Goal: Information Seeking & Learning: Find specific fact

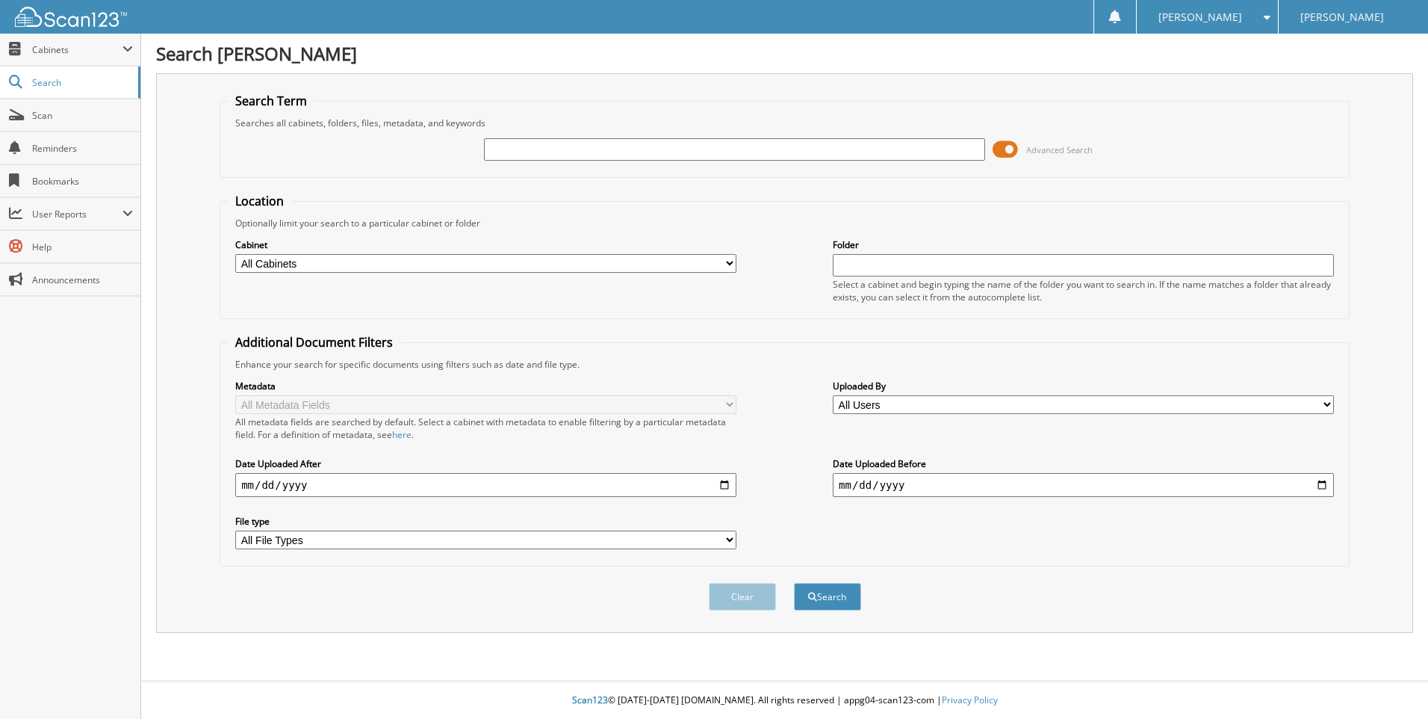
click at [523, 147] on input "text" at bounding box center [734, 149] width 501 height 22
type input "123041"
click at [831, 601] on button "Search" at bounding box center [827, 597] width 67 height 28
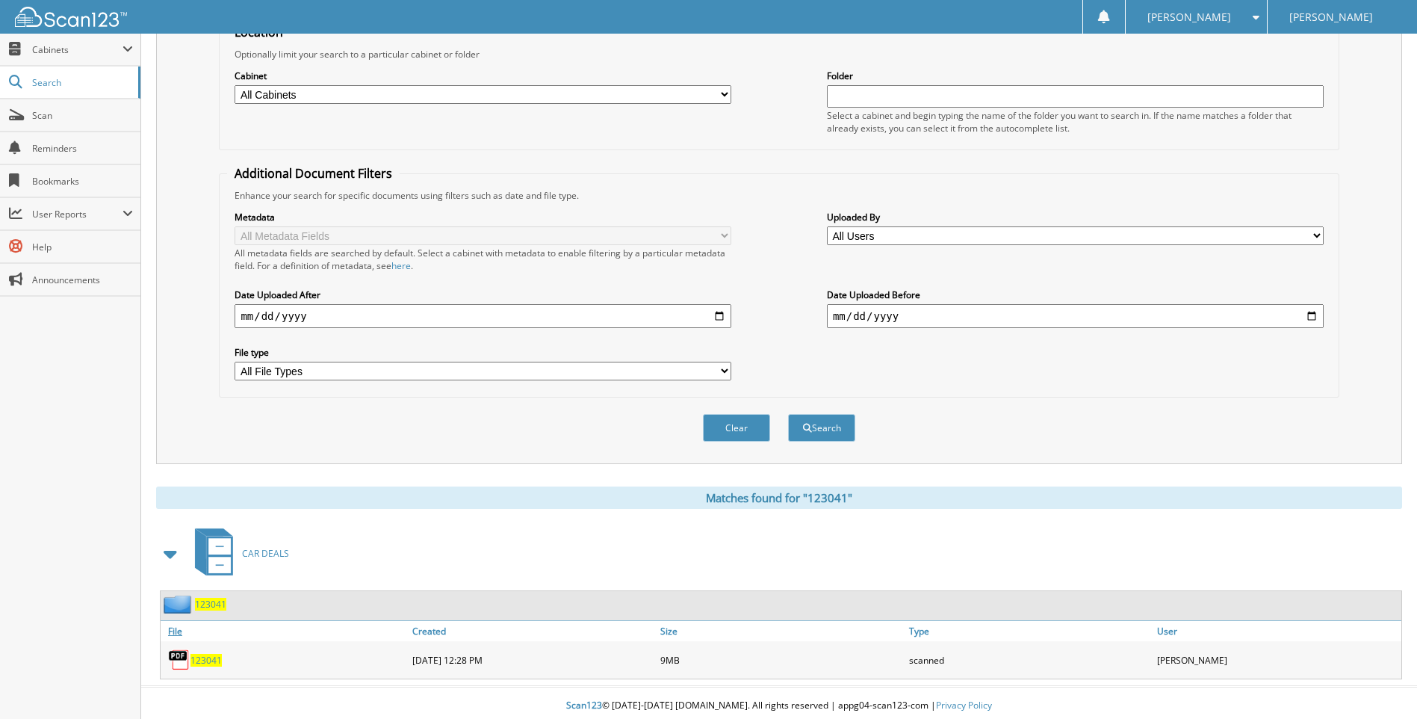
scroll to position [175, 0]
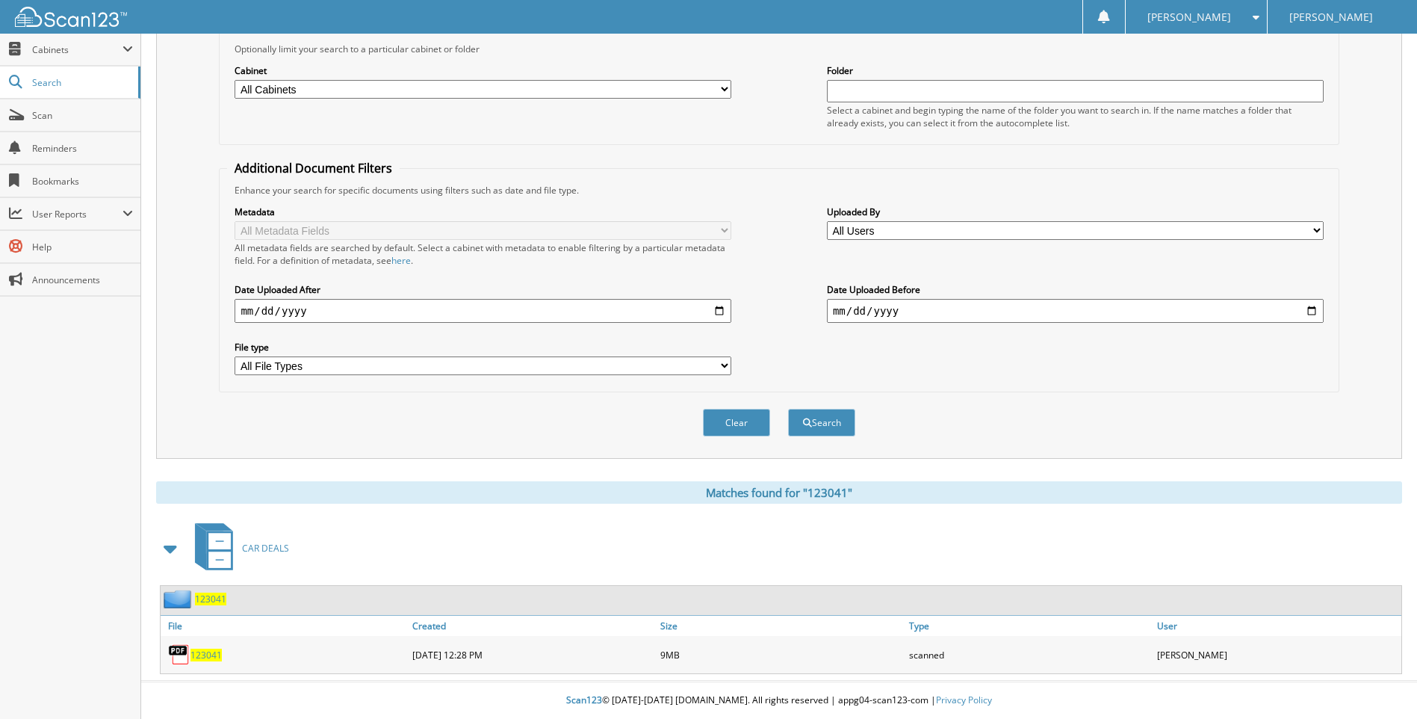
click at [209, 657] on span "123041" at bounding box center [205, 654] width 31 height 13
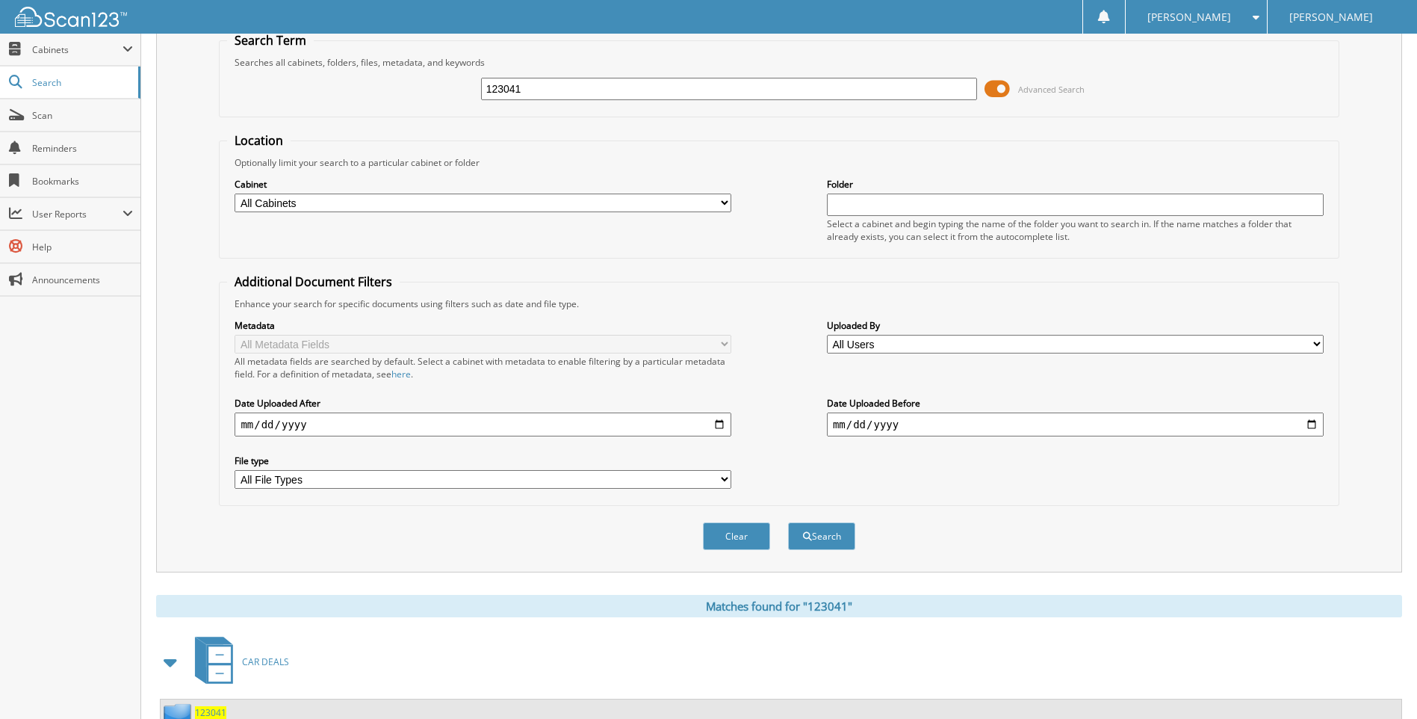
scroll to position [0, 0]
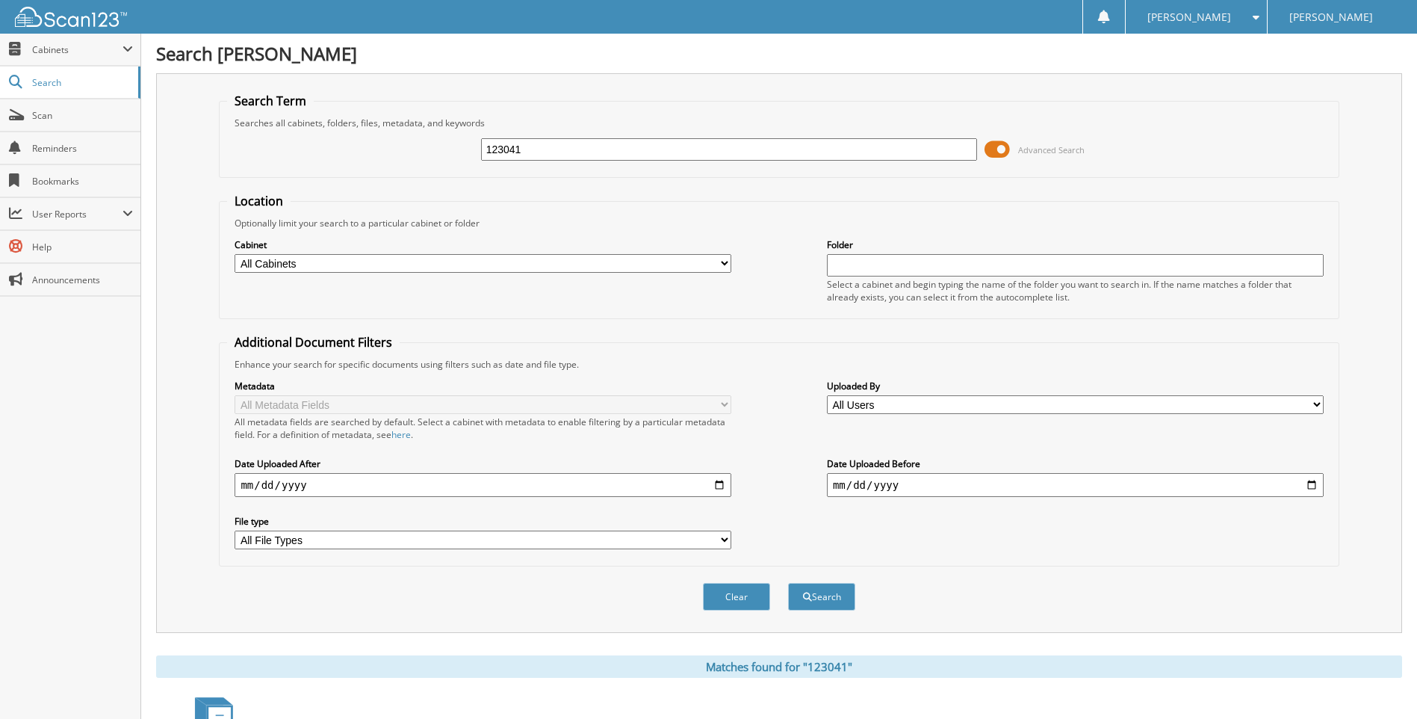
drag, startPoint x: 554, startPoint y: 156, endPoint x: 303, endPoint y: 174, distance: 251.6
click at [303, 174] on fieldset "Search Term Searches all cabinets, folders, files, metadata, and keywords 12304…" at bounding box center [779, 135] width 1120 height 85
type input "[PERSON_NAME]"
click at [788, 583] on button "Search" at bounding box center [821, 597] width 67 height 28
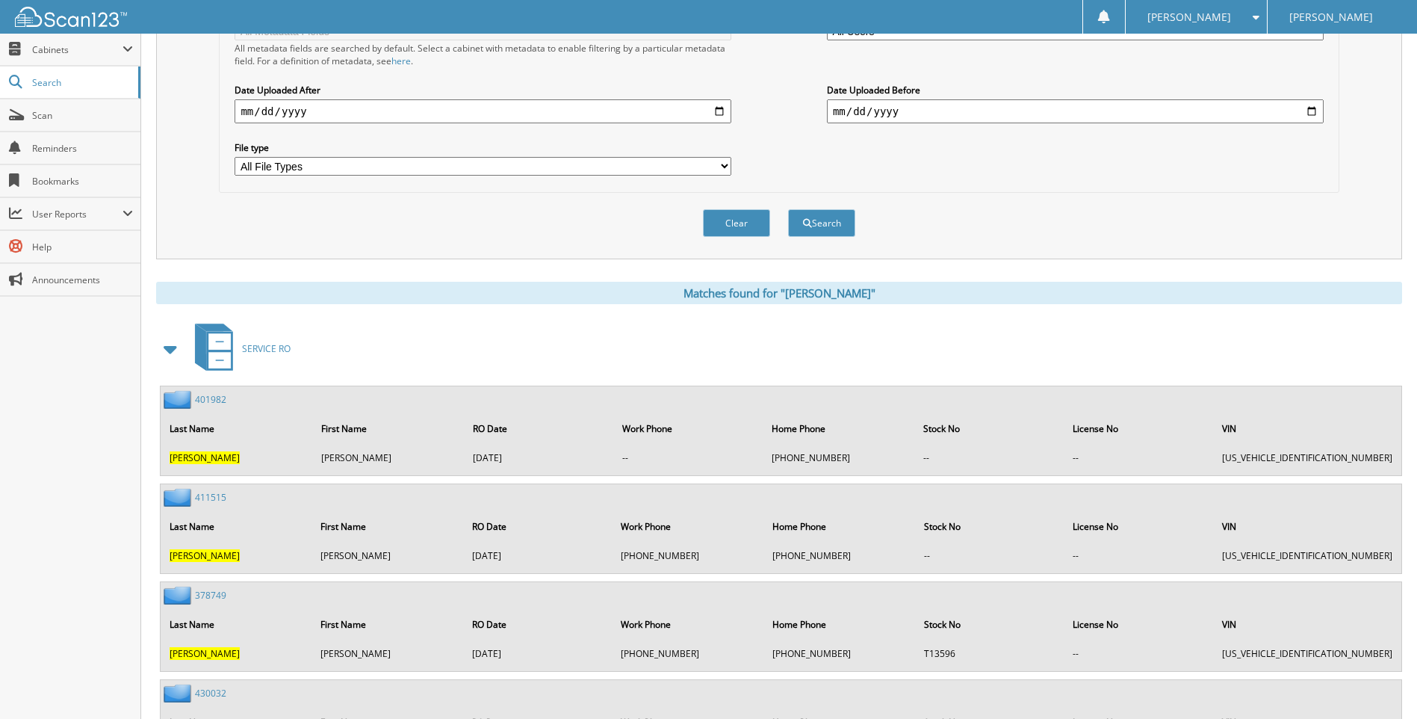
click at [173, 347] on span at bounding box center [171, 348] width 21 height 27
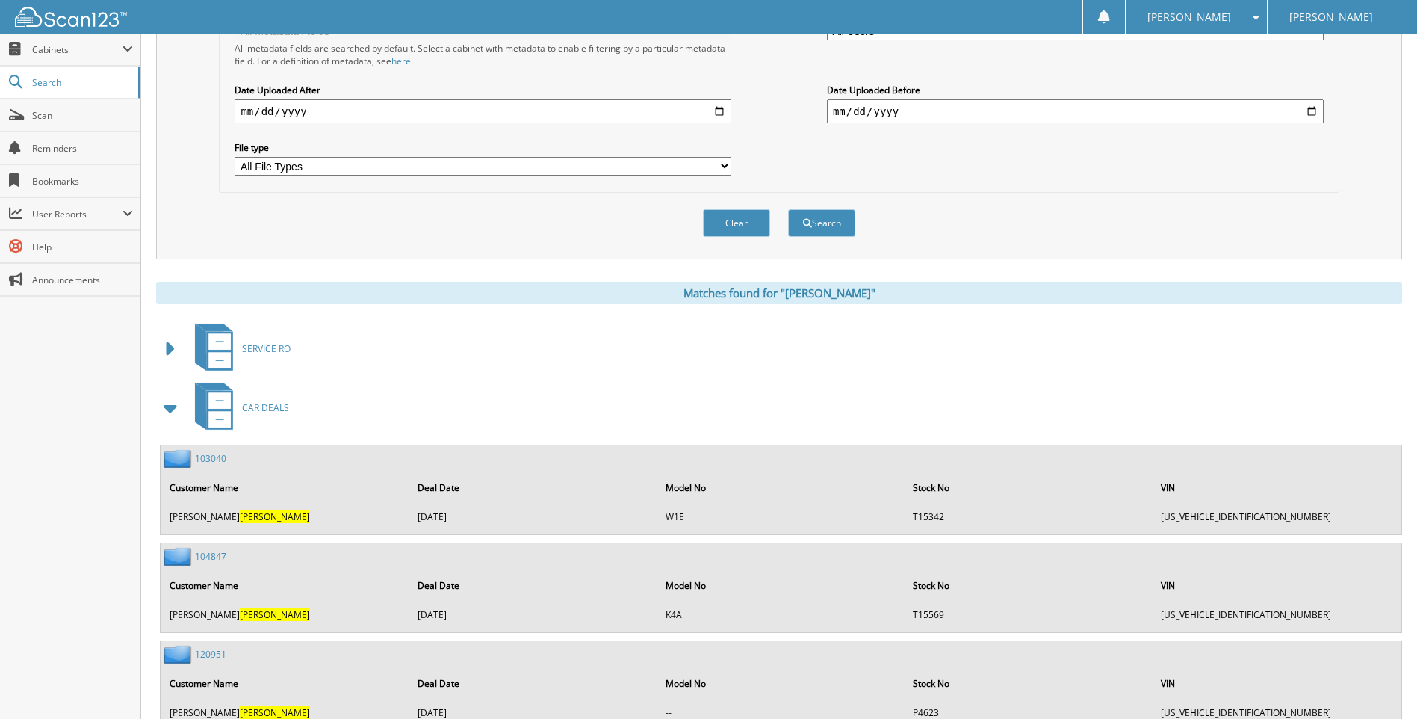
scroll to position [529, 0]
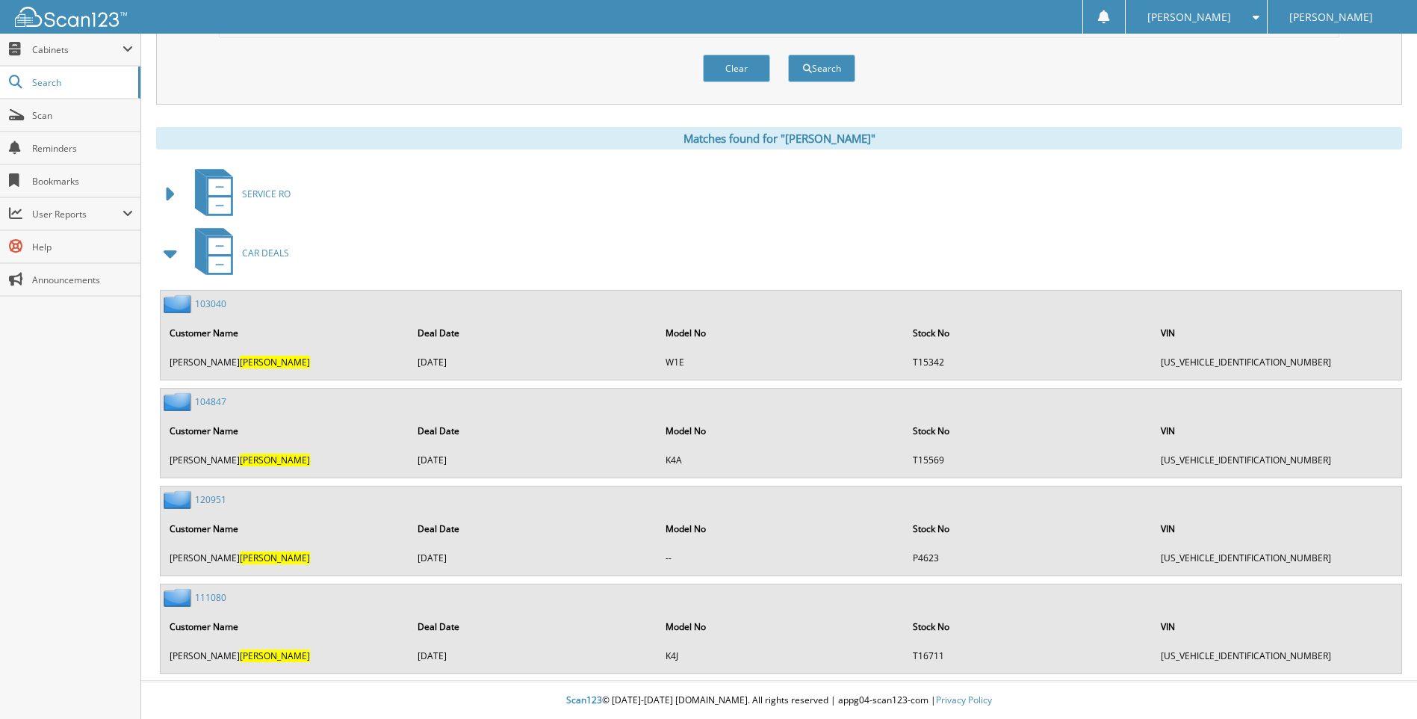
drag, startPoint x: 1281, startPoint y: 456, endPoint x: 1161, endPoint y: 459, distance: 120.3
click at [1161, 459] on td "[US_VEHICLE_IDENTIFICATION_NUMBER]" at bounding box center [1276, 459] width 246 height 25
copy td "[US_VEHICLE_IDENTIFICATION_NUMBER]"
